Goal: Task Accomplishment & Management: Complete application form

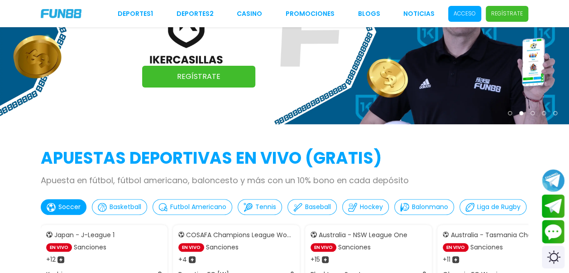
scroll to position [226, 0]
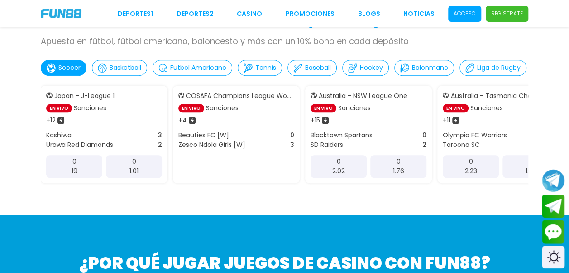
click at [511, 14] on p "Regístrate" at bounding box center [507, 14] width 32 height 8
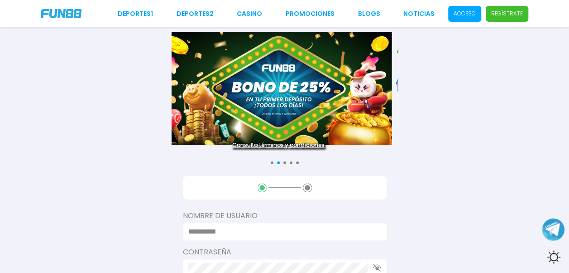
scroll to position [136, 0]
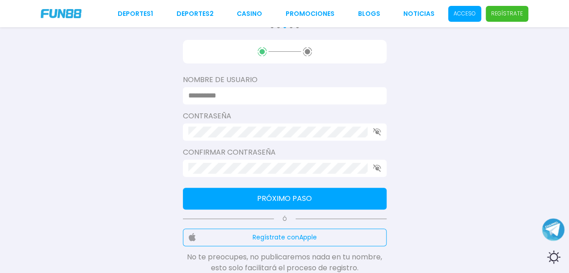
click at [245, 96] on input at bounding box center [281, 95] width 187 height 11
type input "********"
click at [251, 206] on button "Próximo paso" at bounding box center [285, 198] width 204 height 22
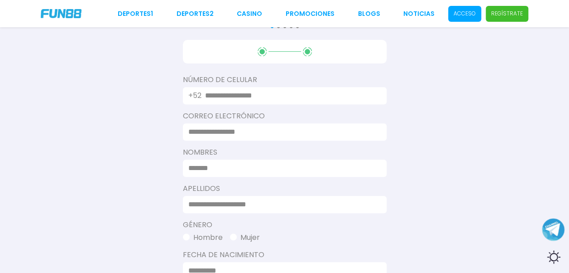
click at [210, 92] on input "text" at bounding box center [290, 95] width 171 height 11
click at [201, 128] on input at bounding box center [281, 131] width 187 height 11
type input "**********"
click at [216, 169] on input at bounding box center [281, 168] width 187 height 11
type input "****"
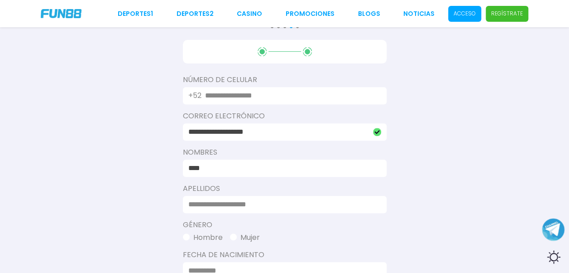
click at [265, 203] on input at bounding box center [281, 204] width 187 height 11
type input "*****"
click at [188, 236] on span "button" at bounding box center [186, 236] width 7 height 7
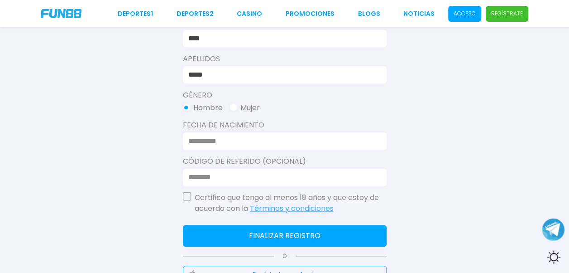
scroll to position [272, 0]
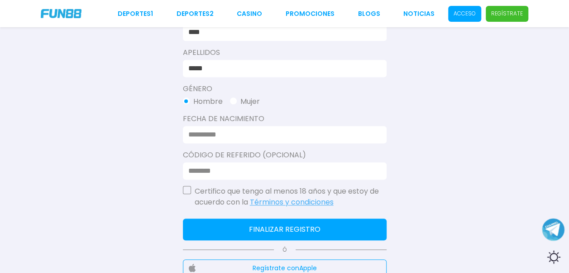
click at [183, 134] on div "**********" at bounding box center [284, 46] width 569 height 636
click at [190, 133] on input at bounding box center [281, 134] width 187 height 11
type input "**********"
click at [232, 168] on input at bounding box center [281, 170] width 187 height 11
type input "***"
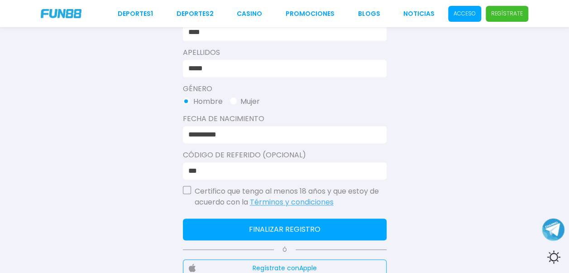
click at [187, 194] on div "Certifico que tengo al menos 18 años y que estoy de acuerdo con la Términos y c…" at bounding box center [285, 197] width 204 height 22
click at [185, 191] on button "button" at bounding box center [187, 190] width 8 height 8
click at [221, 227] on button "Finalizar registro" at bounding box center [285, 229] width 204 height 22
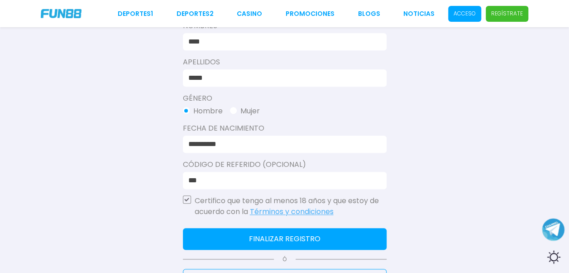
scroll to position [281, 0]
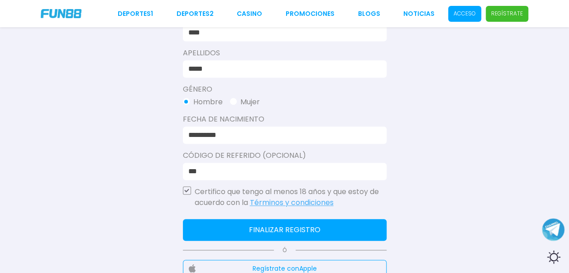
click at [297, 230] on button "Finalizar registro" at bounding box center [285, 230] width 204 height 22
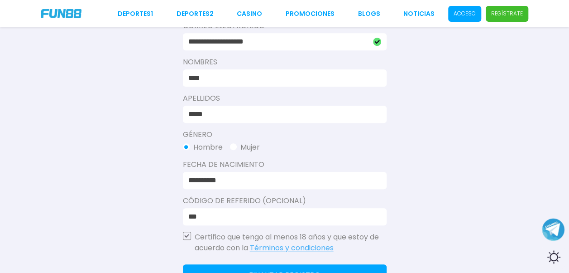
scroll to position [145, 0]
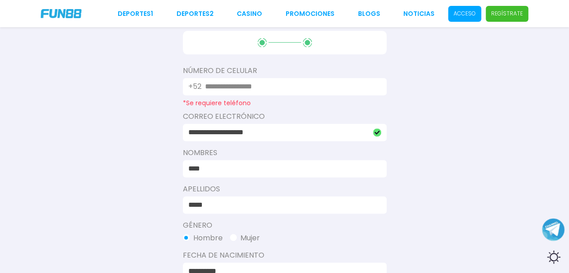
click at [230, 85] on input "text" at bounding box center [290, 86] width 171 height 11
click at [259, 16] on link "CASINO" at bounding box center [249, 14] width 25 height 10
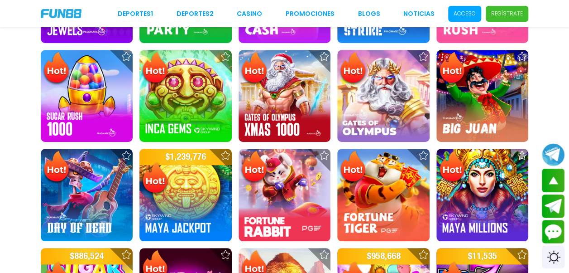
scroll to position [498, 0]
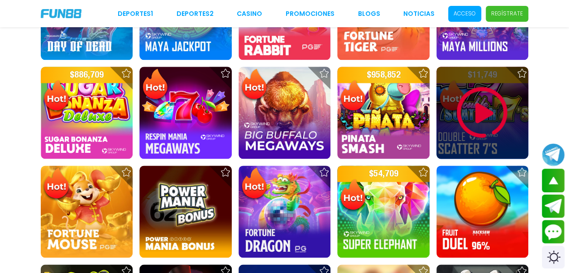
click at [474, 120] on img at bounding box center [482, 112] width 54 height 54
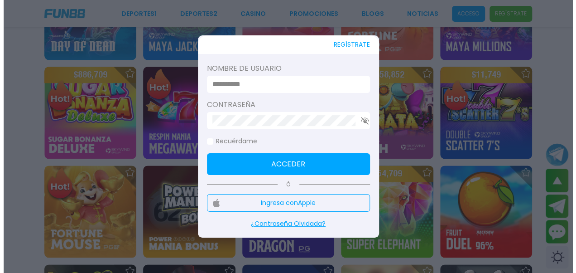
scroll to position [502, 0]
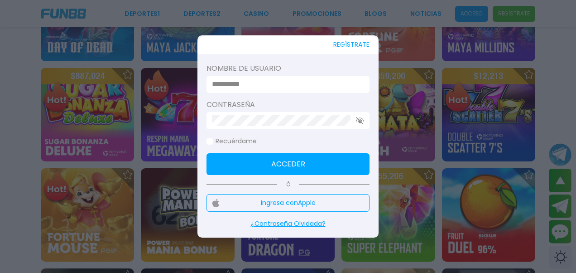
click at [372, 17] on div at bounding box center [288, 136] width 576 height 273
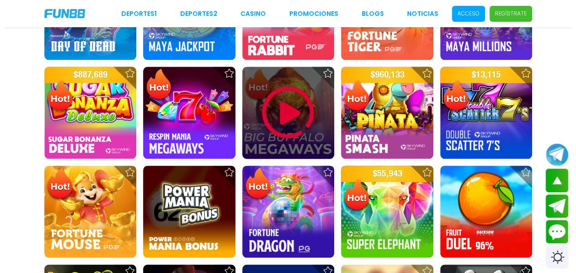
scroll to position [679, 0]
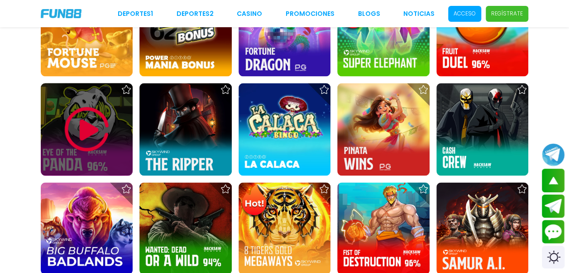
drag, startPoint x: 87, startPoint y: 131, endPoint x: 84, endPoint y: 135, distance: 4.8
click at [86, 132] on img at bounding box center [87, 129] width 54 height 54
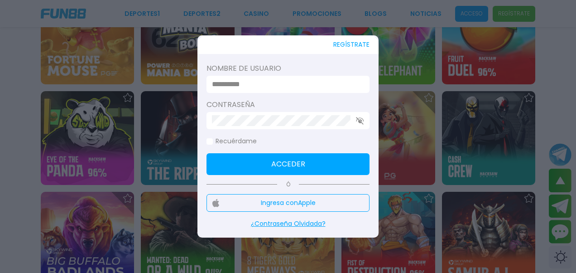
click at [277, 205] on button "Ingresa con Apple" at bounding box center [287, 203] width 163 height 18
